Goal: Use online tool/utility: Utilize a website feature to perform a specific function

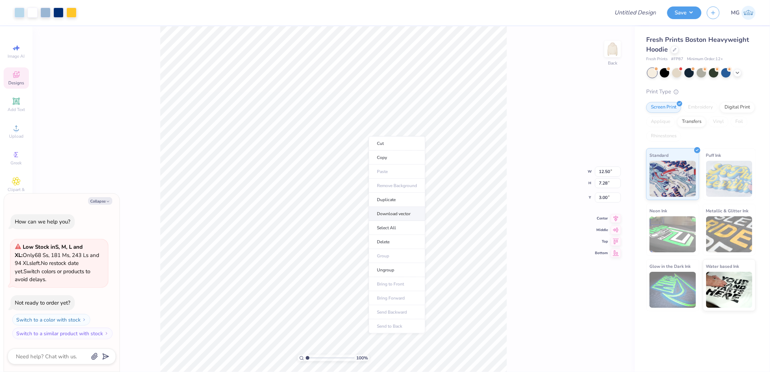
click at [401, 215] on li "Download vector" at bounding box center [396, 214] width 57 height 14
click at [349, 296] on li "Ungroup" at bounding box center [353, 298] width 57 height 14
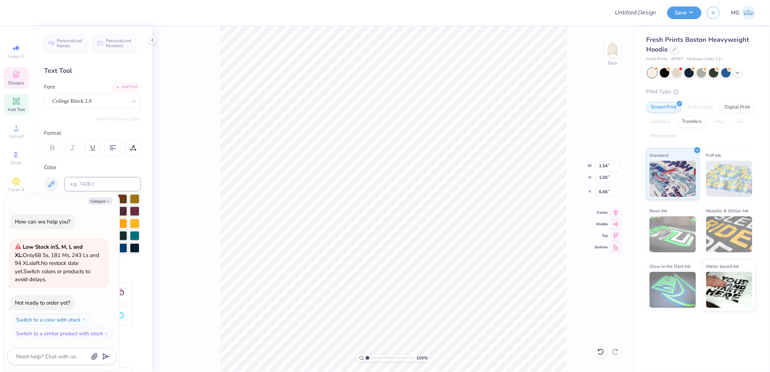
type textarea "x"
type input "6.07"
type input "3.30"
type input "5.10"
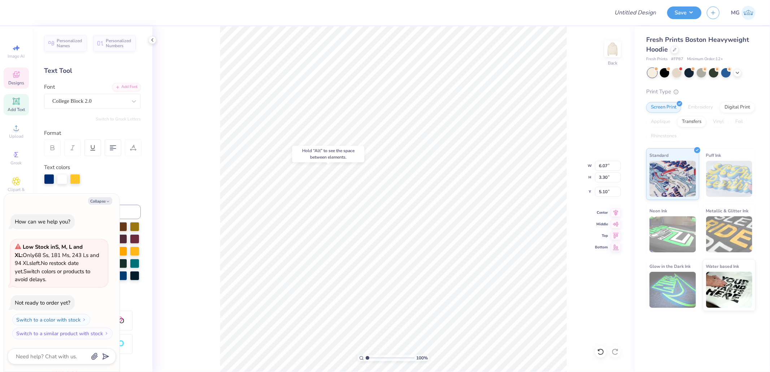
type textarea "x"
type input "8.25"
type textarea "x"
